Goal: Transaction & Acquisition: Book appointment/travel/reservation

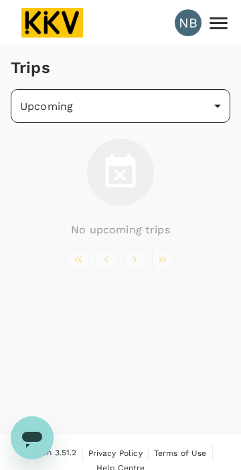
click at [66, 119] on body "NB Trips Upcoming /trips/upcoming ​ No upcoming trips Version 3.51.2 Privacy Po…" at bounding box center [120, 243] width 241 height 486
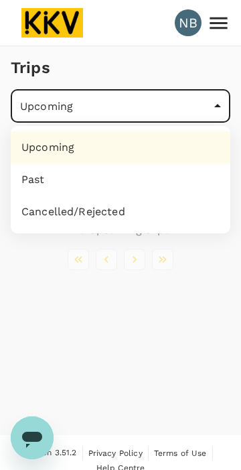
click at [35, 145] on li "Upcoming" at bounding box center [121, 147] width 220 height 32
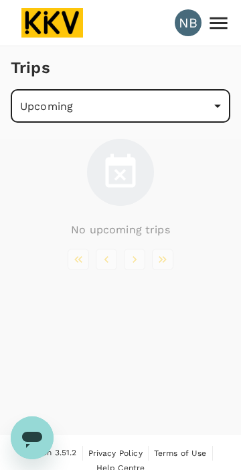
click at [220, 19] on icon at bounding box center [218, 22] width 23 height 23
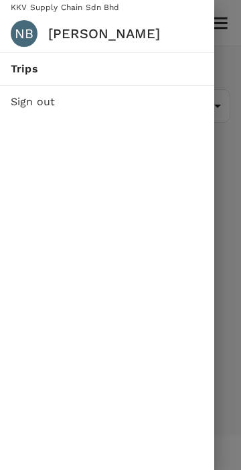
click at [228, 324] on div at bounding box center [120, 235] width 241 height 470
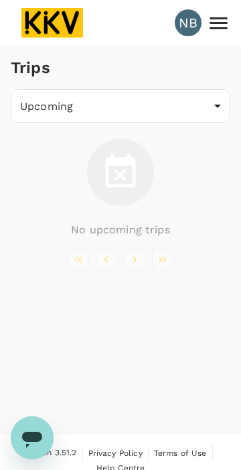
click at [109, 264] on li "pagination navigation" at bounding box center [106, 259] width 28 height 21
click at [136, 260] on li "pagination navigation" at bounding box center [135, 259] width 28 height 21
click at [139, 257] on li "pagination navigation" at bounding box center [135, 259] width 28 height 21
click at [163, 256] on li "pagination navigation" at bounding box center [163, 259] width 28 height 21
click at [167, 264] on li "pagination navigation" at bounding box center [163, 259] width 28 height 21
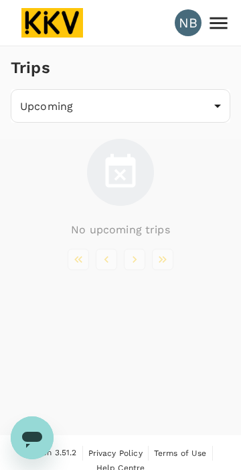
click at [168, 259] on li "pagination navigation" at bounding box center [163, 259] width 28 height 21
click at [58, 25] on img at bounding box center [52, 22] width 62 height 29
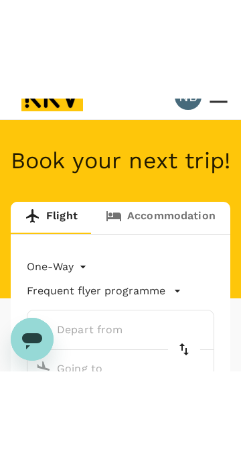
scroll to position [147, 0]
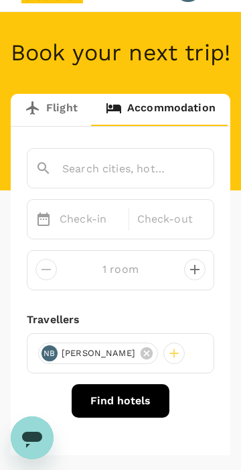
scroll to position [39, 0]
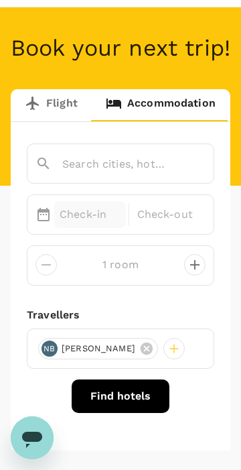
click at [74, 222] on p "Check-in" at bounding box center [90, 214] width 61 height 16
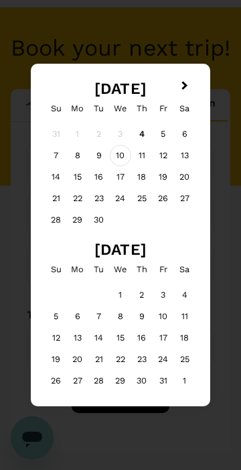
click at [120, 154] on div "10" at bounding box center [120, 155] width 21 height 21
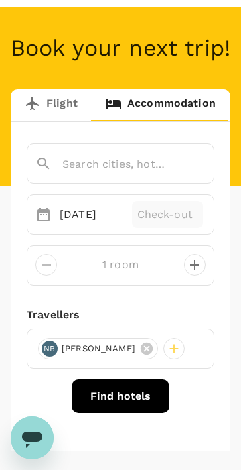
click at [155, 222] on p "Check-out" at bounding box center [167, 214] width 61 height 16
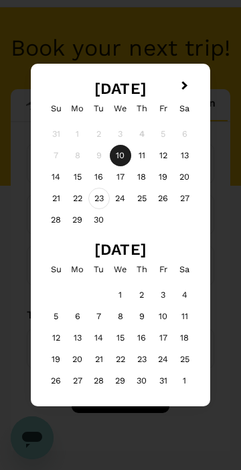
click at [100, 205] on div "23" at bounding box center [98, 198] width 21 height 21
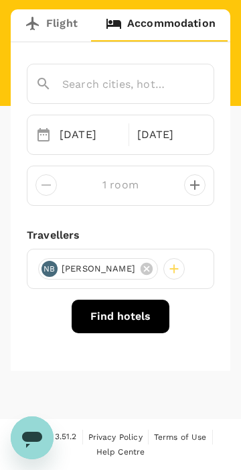
scroll to position [128, 0]
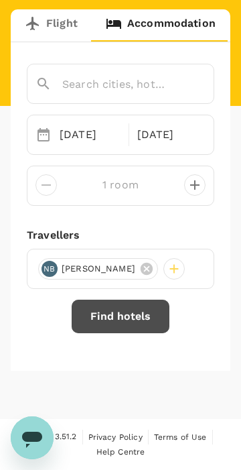
click at [129, 333] on button "Find hotels" at bounding box center [121, 315] width 98 height 33
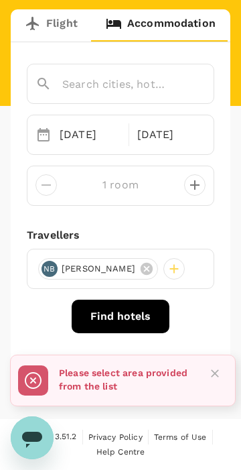
scroll to position [159, 0]
click at [27, 382] on rect at bounding box center [33, 380] width 30 height 30
click at [216, 377] on icon "Close" at bounding box center [214, 372] width 13 height 13
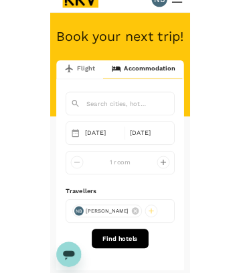
scroll to position [20, 0]
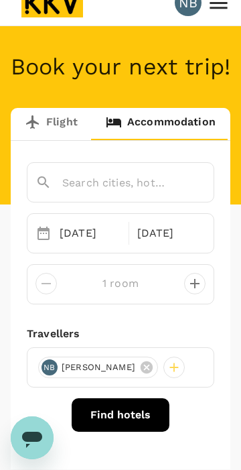
click at [66, 193] on input "text" at bounding box center [102, 182] width 133 height 21
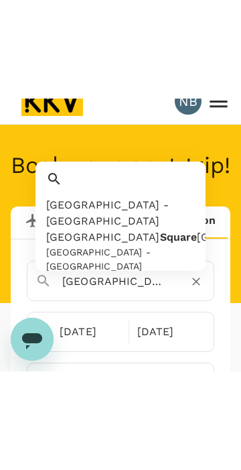
scroll to position [55, 0]
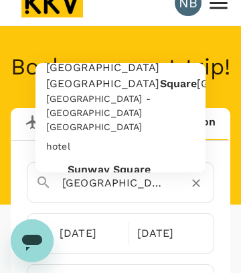
type input "[GEOGRAPHIC_DATA] - [GEOGRAPHIC_DATA] [GEOGRAPHIC_DATA]"
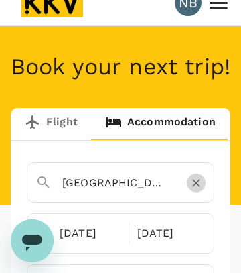
click at [199, 190] on icon "Clear" at bounding box center [196, 182] width 13 height 13
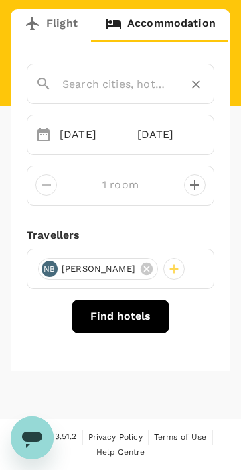
scroll to position [158, 0]
click at [136, 318] on button "Find hotels" at bounding box center [121, 315] width 98 height 33
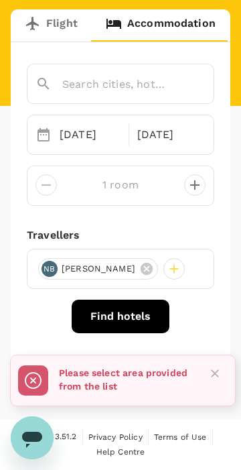
click at [214, 314] on div "Selected date: [DATE] [DATE] Selected date: [DATE] [DATE] 1 room Travellers NB …" at bounding box center [121, 206] width 220 height 328
click at [213, 369] on icon "Close" at bounding box center [214, 372] width 13 height 13
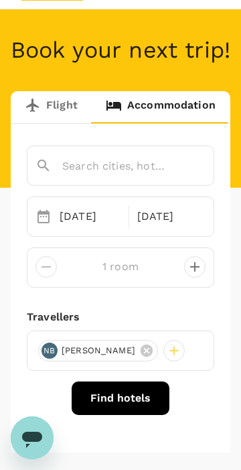
scroll to position [0, 0]
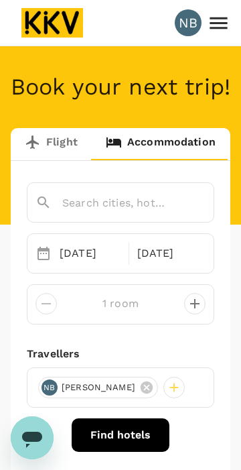
click at [222, 19] on icon at bounding box center [218, 22] width 23 height 23
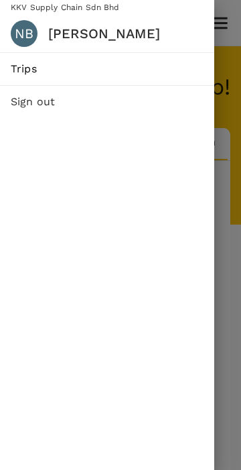
click at [18, 61] on span "Trips" at bounding box center [107, 69] width 193 height 16
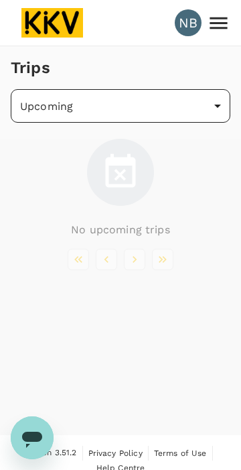
click at [76, 107] on body "NB Trips Upcoming /trips/upcoming ​ No upcoming trips Version 3.51.2 Privacy Po…" at bounding box center [120, 243] width 241 height 486
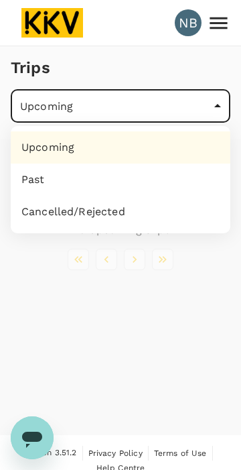
click at [36, 176] on li "Past" at bounding box center [121, 179] width 220 height 32
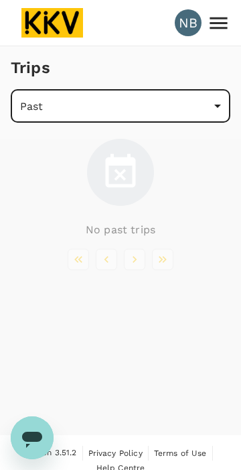
click at [29, 122] on body "NB Trips Past /trips/completed ​ No past trips Version 3.51.2 Privacy Policy Te…" at bounding box center [120, 243] width 241 height 486
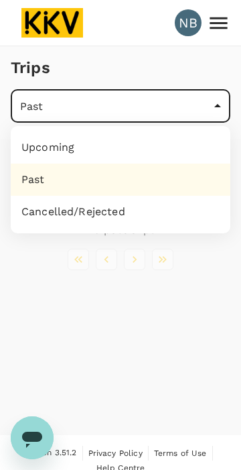
click at [48, 163] on li "Past" at bounding box center [121, 179] width 220 height 32
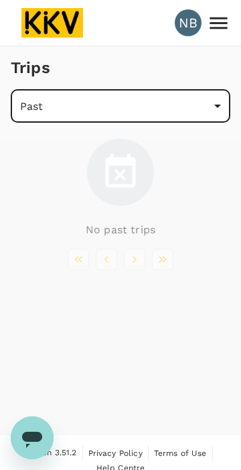
click at [33, 113] on body "NB Trips Past /trips/completed ​ No past trips Version 3.51.2 Privacy Policy Te…" at bounding box center [120, 243] width 241 height 486
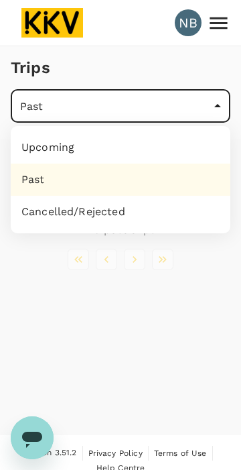
click at [33, 144] on li "Upcoming" at bounding box center [121, 147] width 220 height 32
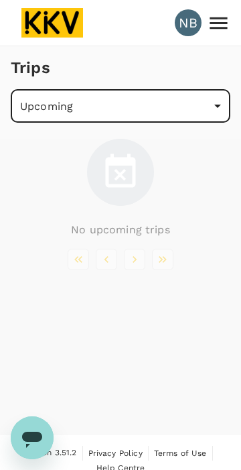
click at [39, 101] on body "NB Trips Upcoming /trips/upcoming ​ No upcoming trips Version 3.51.2 Privacy Po…" at bounding box center [120, 243] width 241 height 486
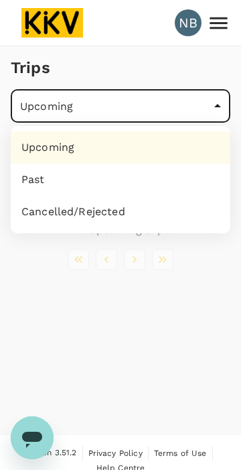
click at [46, 210] on li "Cancelled/Rejected" at bounding box center [121, 212] width 220 height 32
type input "/trips/aborted"
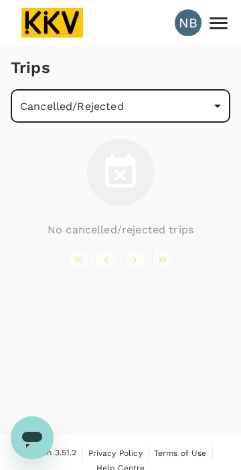
click at [141, 98] on body "NB Trips Cancelled/Rejected /trips/aborted ​ No cancelled/rejected trips Versio…" at bounding box center [120, 243] width 241 height 486
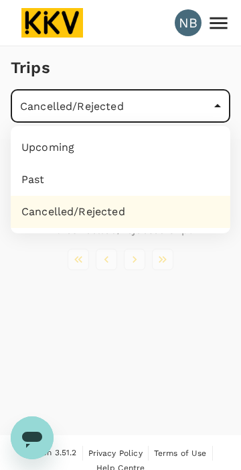
click at [52, 203] on li "Cancelled/Rejected" at bounding box center [121, 212] width 220 height 32
